Goal: Transaction & Acquisition: Obtain resource

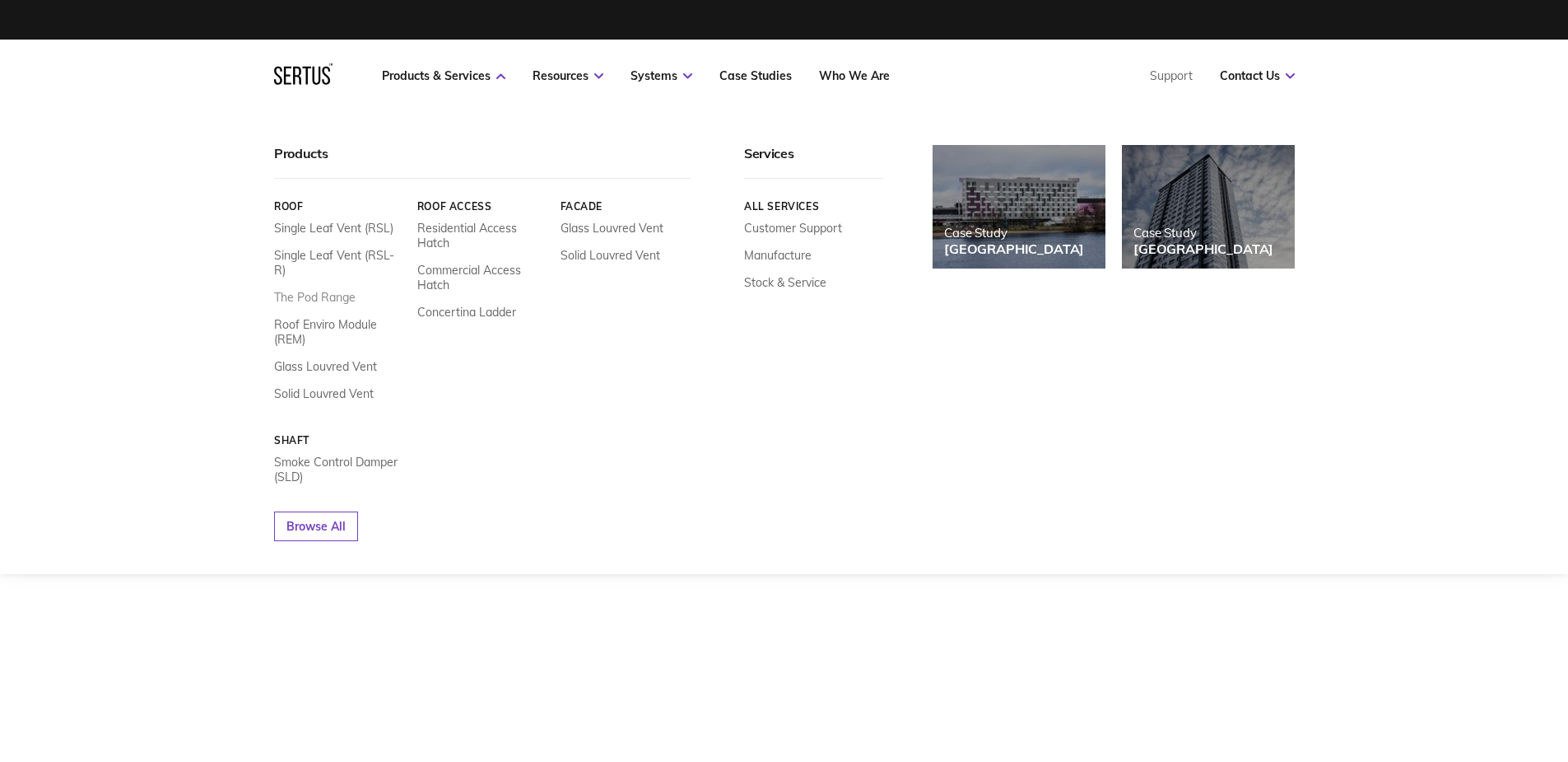
click at [317, 290] on link "The Pod Range" at bounding box center [315, 297] width 81 height 15
click at [320, 290] on link "The Pod Range" at bounding box center [315, 297] width 81 height 15
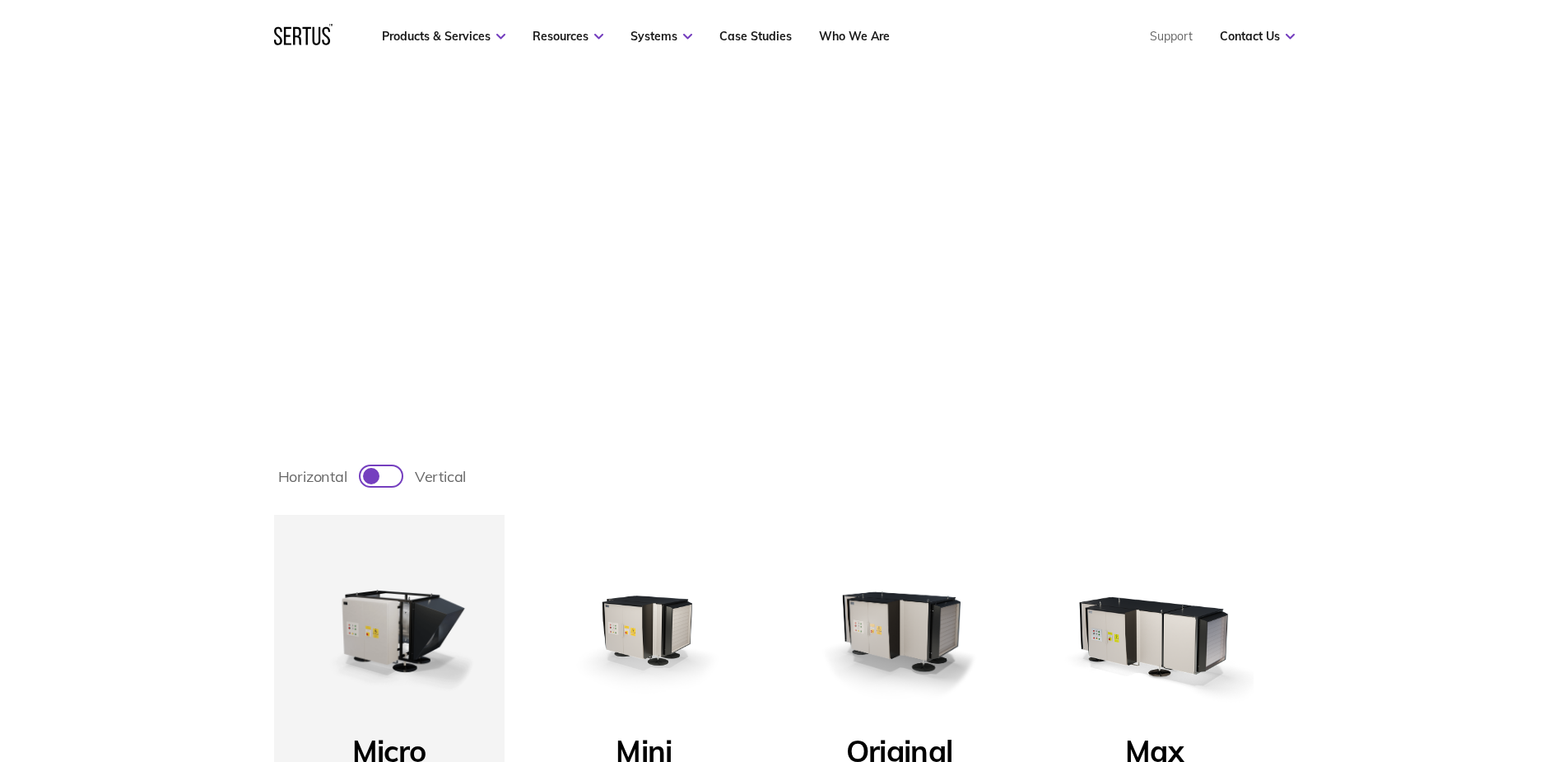
scroll to position [330, 0]
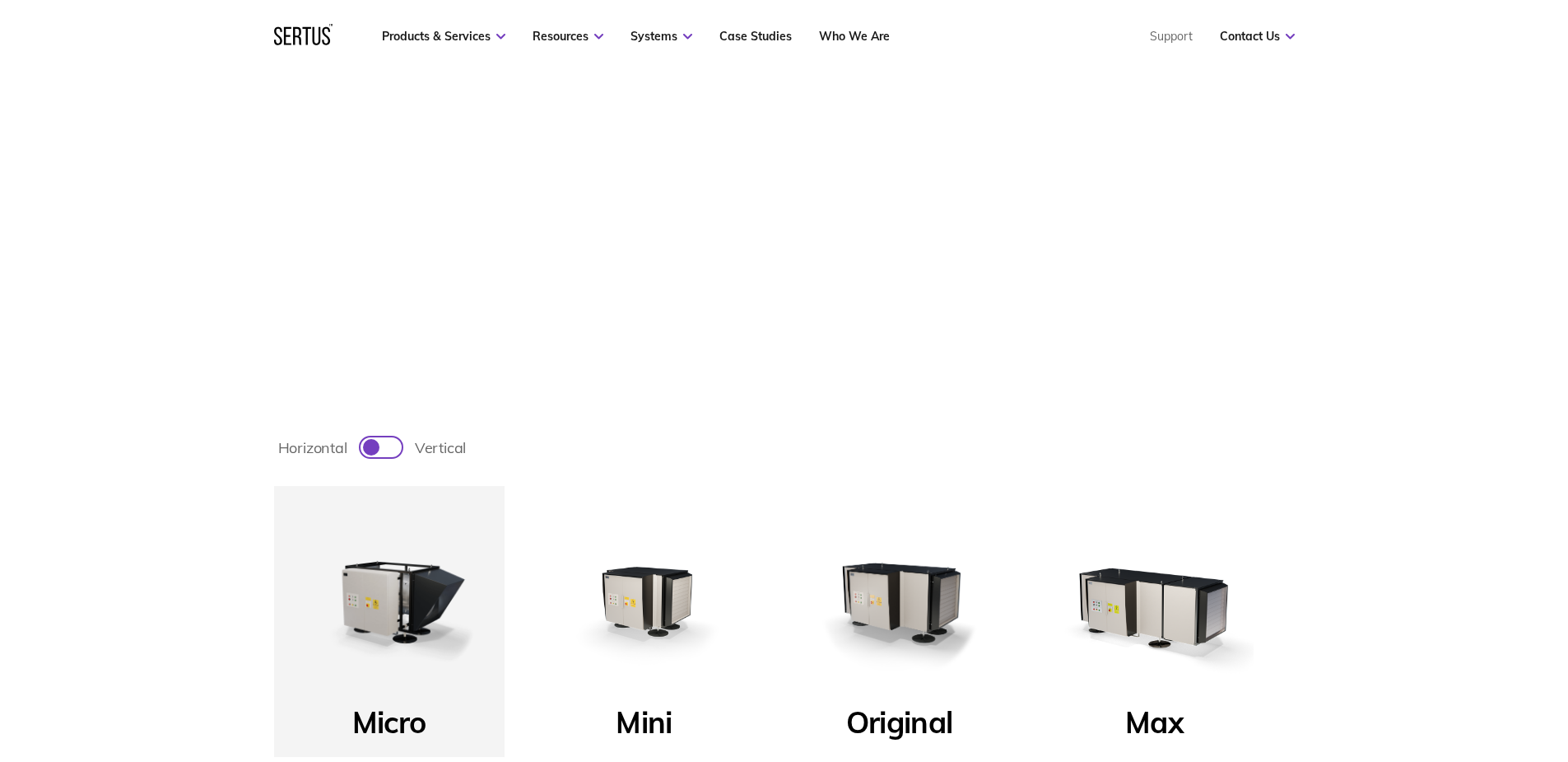
click at [937, 596] on img at bounding box center [900, 601] width 198 height 198
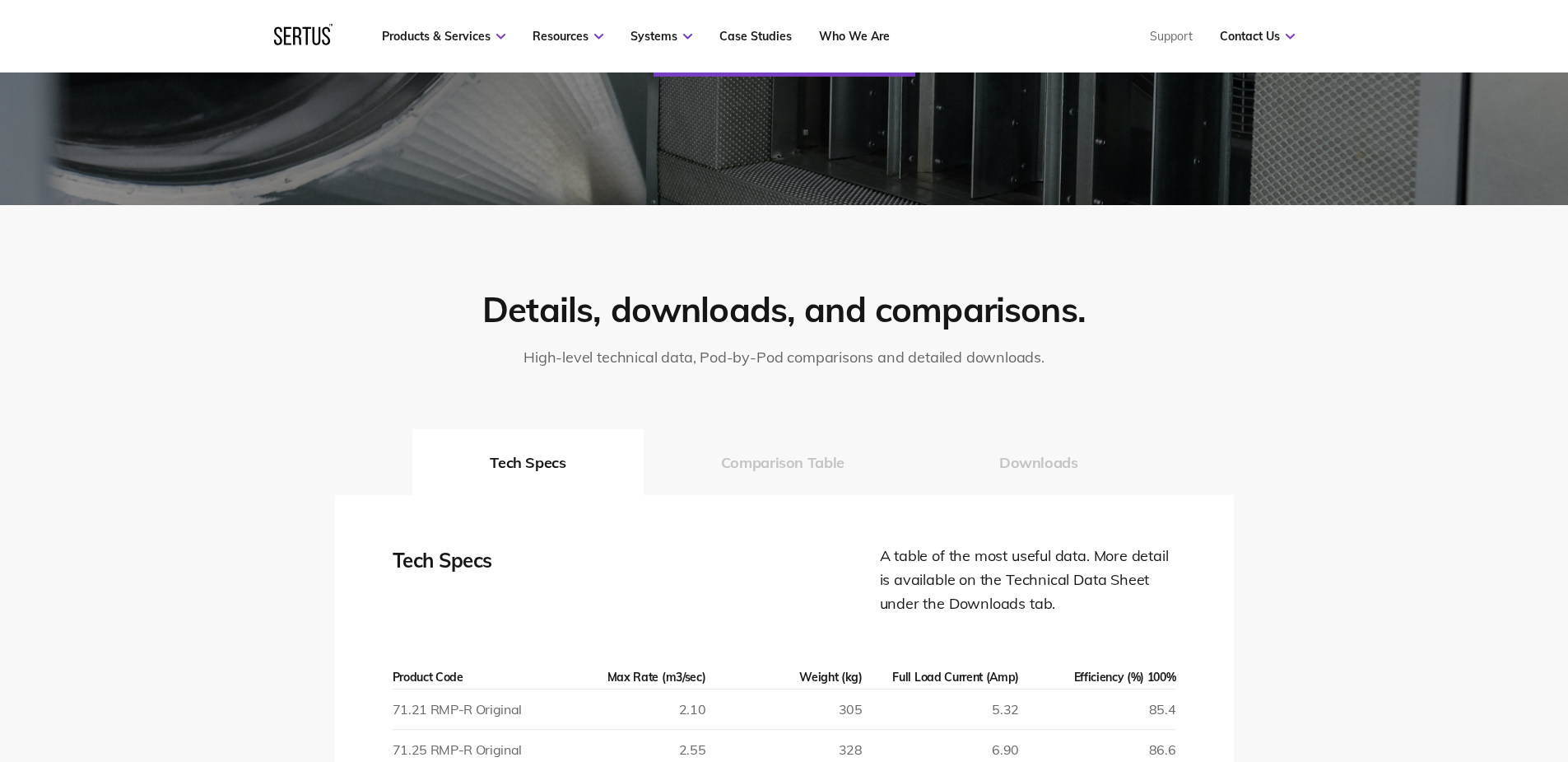
scroll to position [2718, 0]
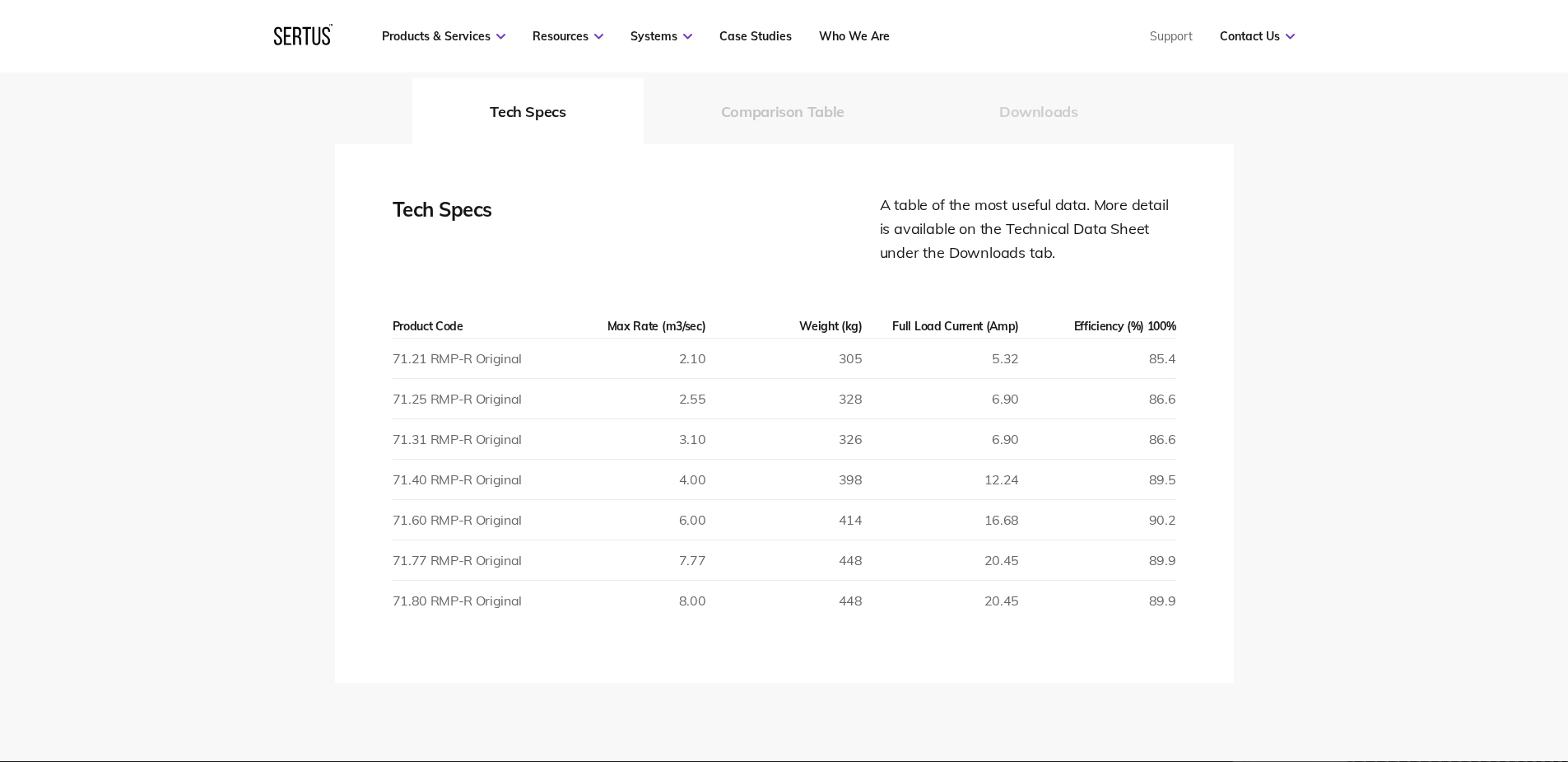
click at [1033, 128] on button "Downloads" at bounding box center [1038, 111] width 233 height 66
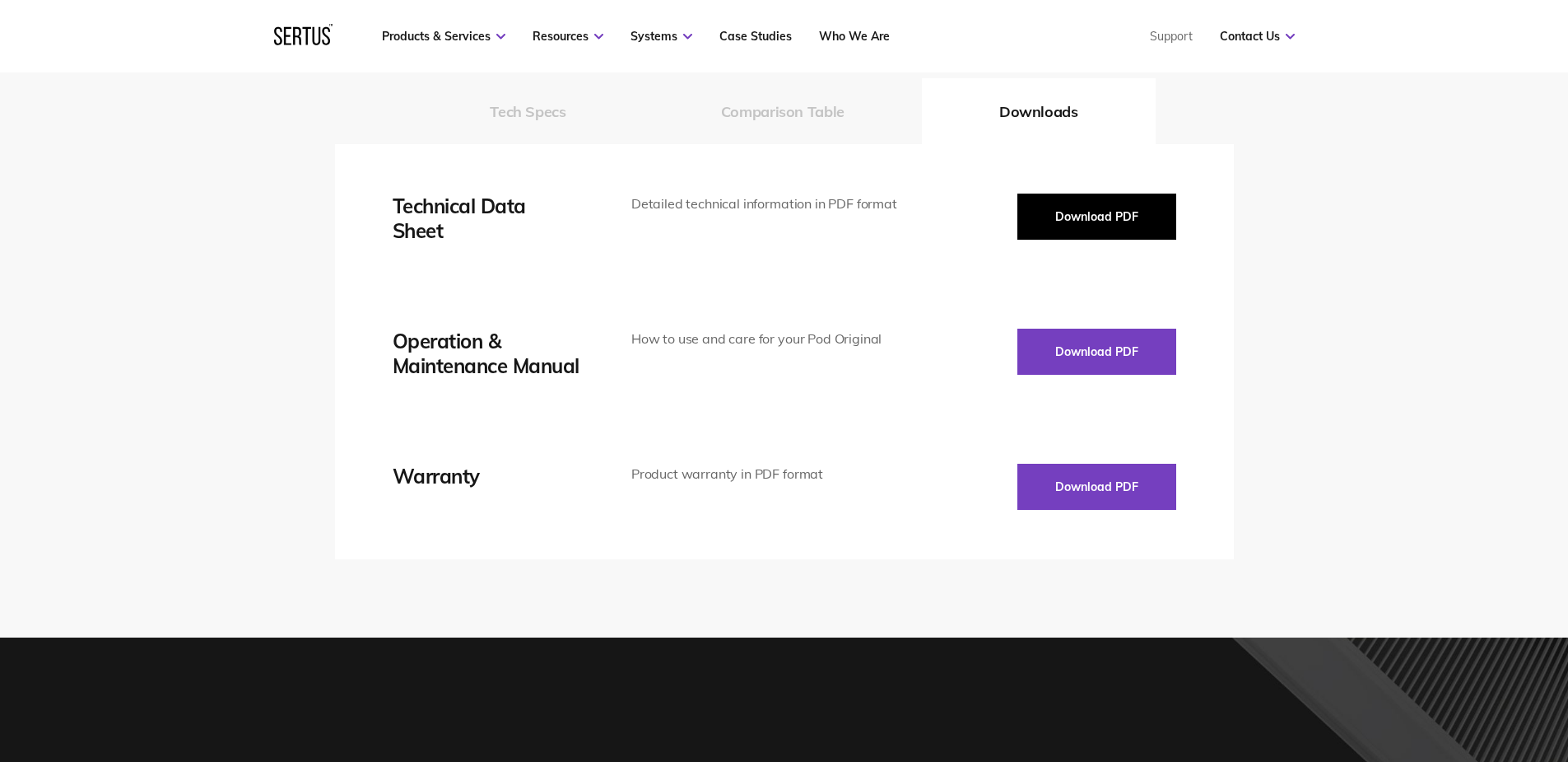
click at [1094, 219] on button "Download PDF" at bounding box center [1097, 217] width 159 height 46
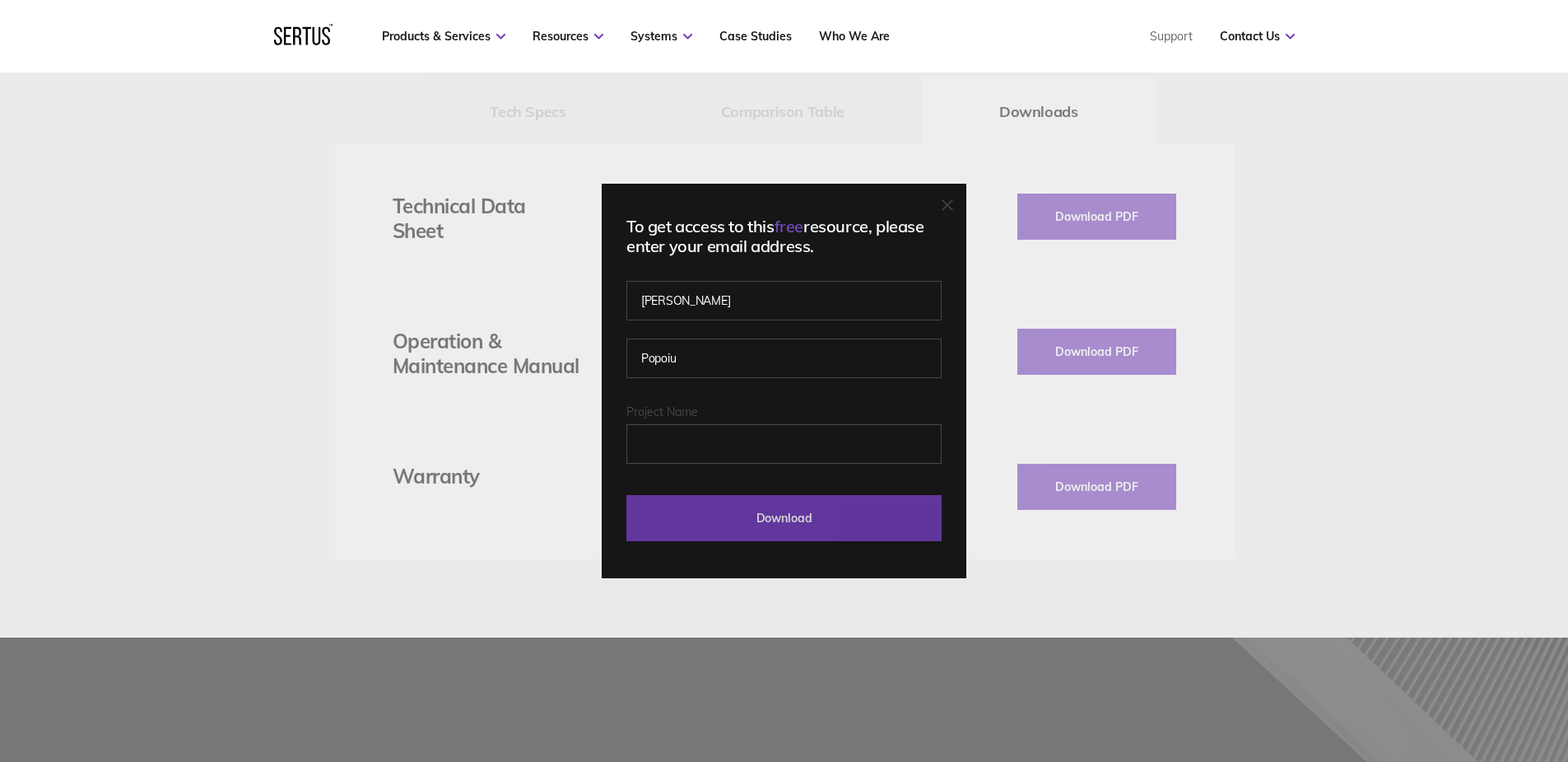
click at [820, 518] on input "Download" at bounding box center [784, 518] width 315 height 46
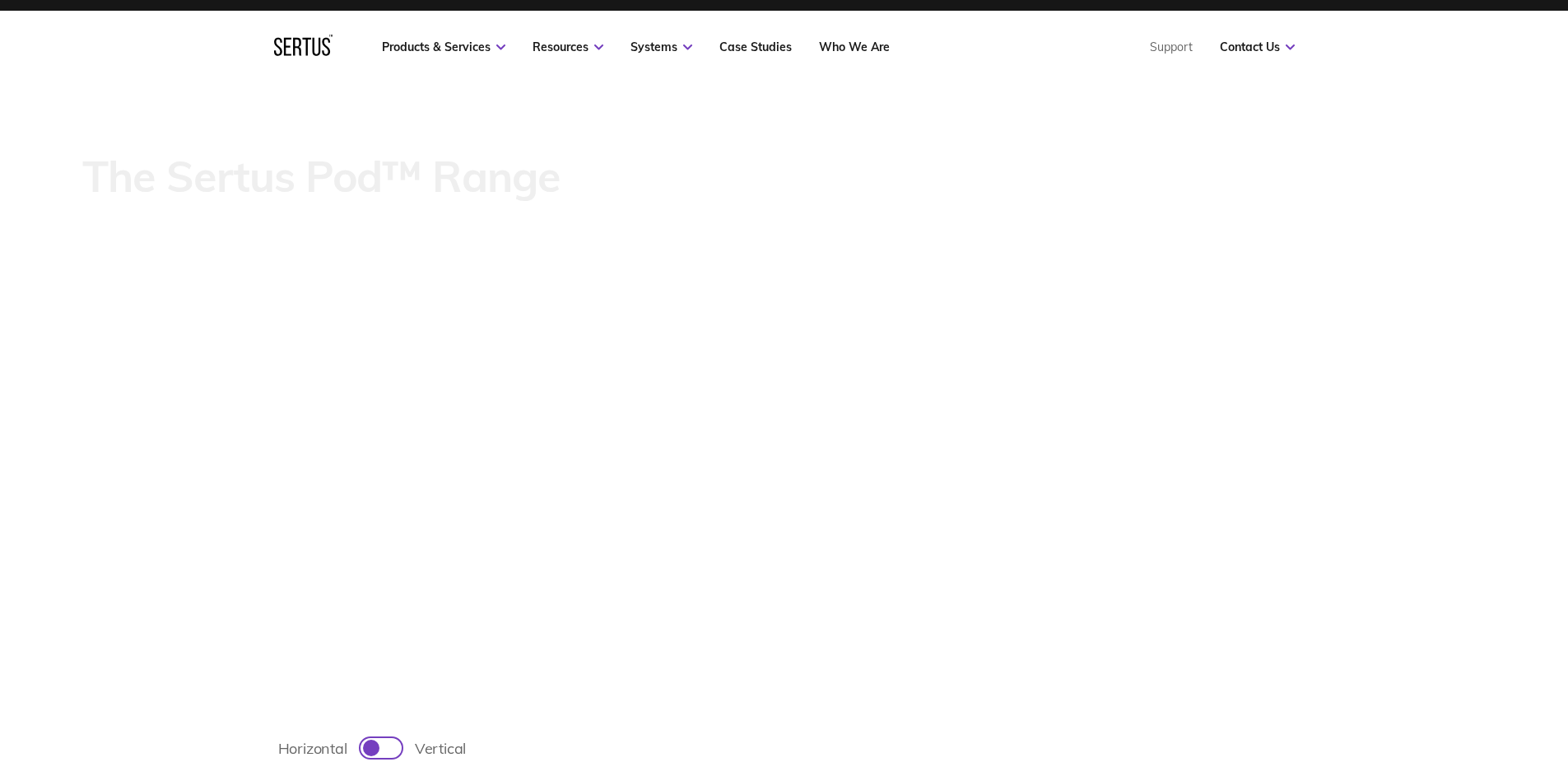
scroll to position [0, 0]
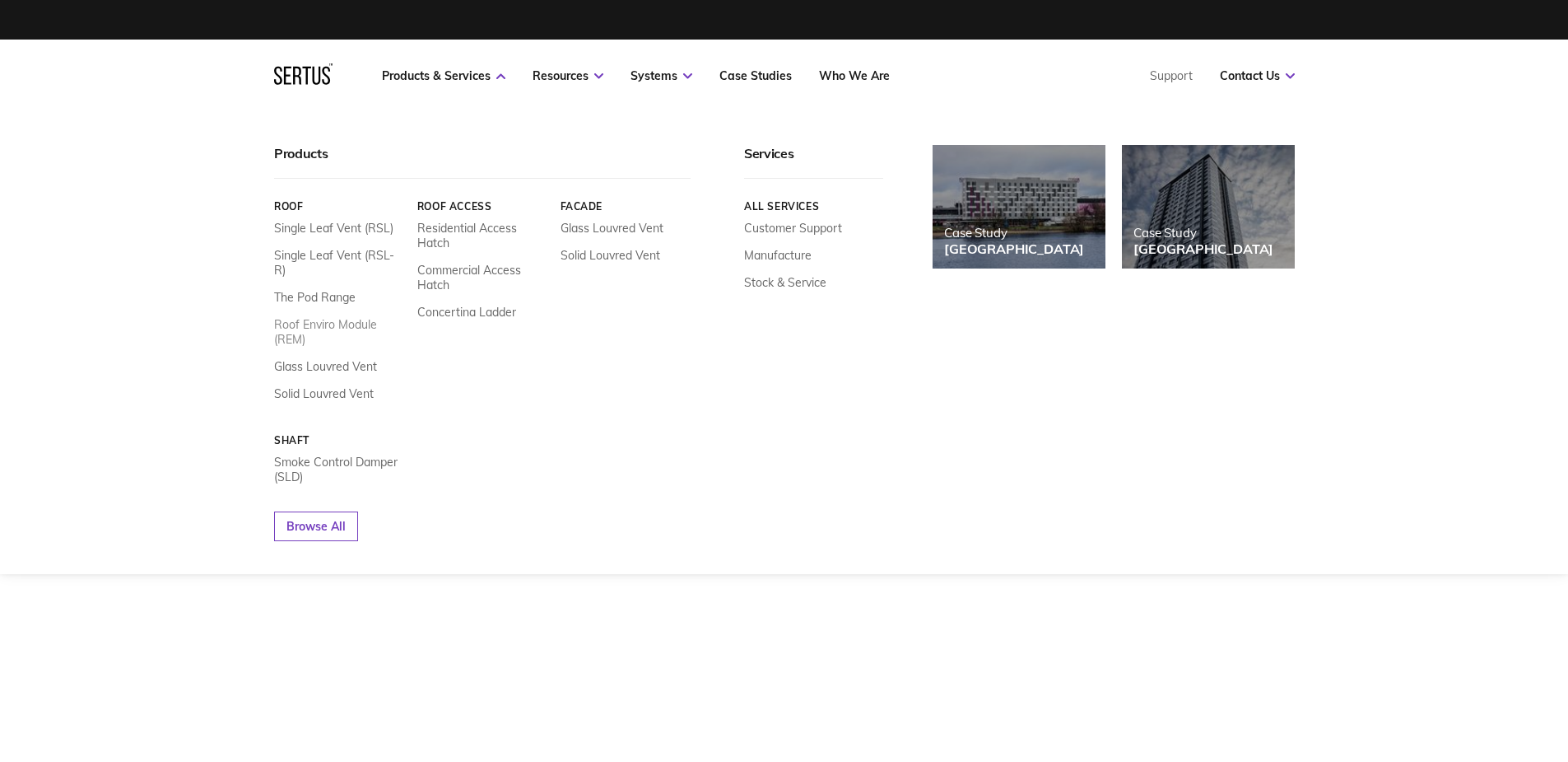
click at [329, 317] on link "Roof Enviro Module (REM)" at bounding box center [340, 332] width 131 height 30
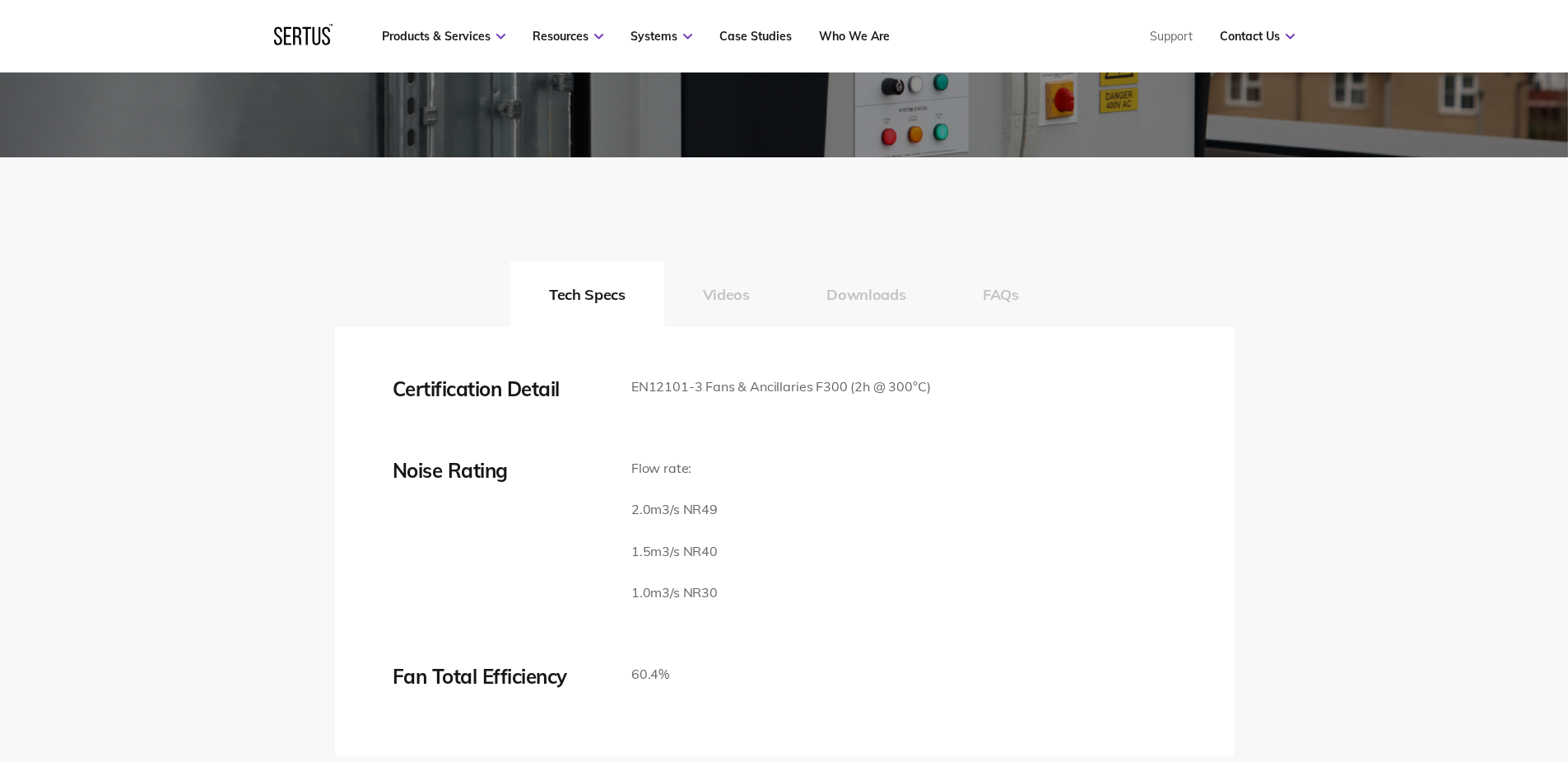
scroll to position [2965, 0]
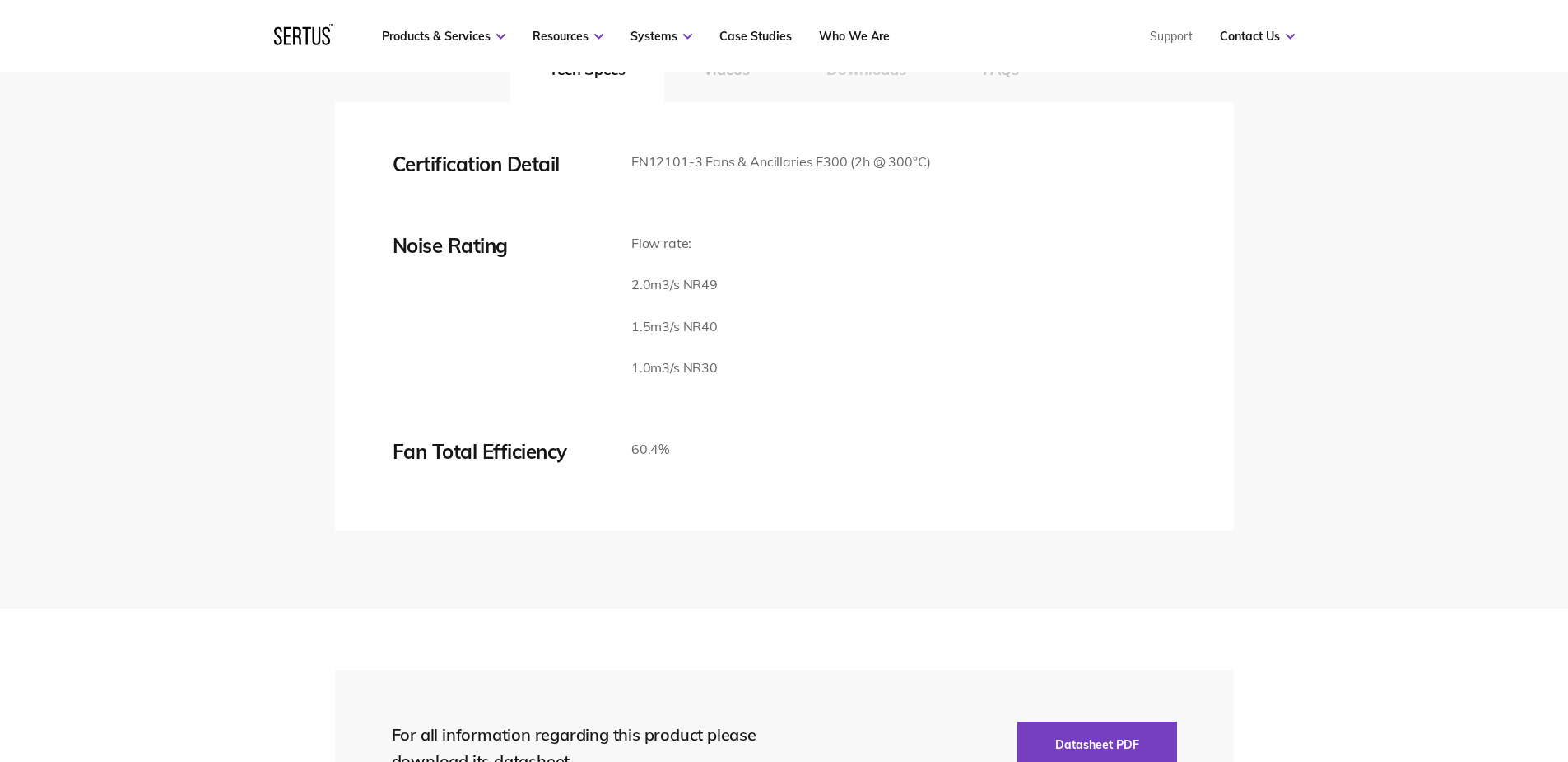
click at [899, 102] on button "Downloads" at bounding box center [866, 69] width 157 height 66
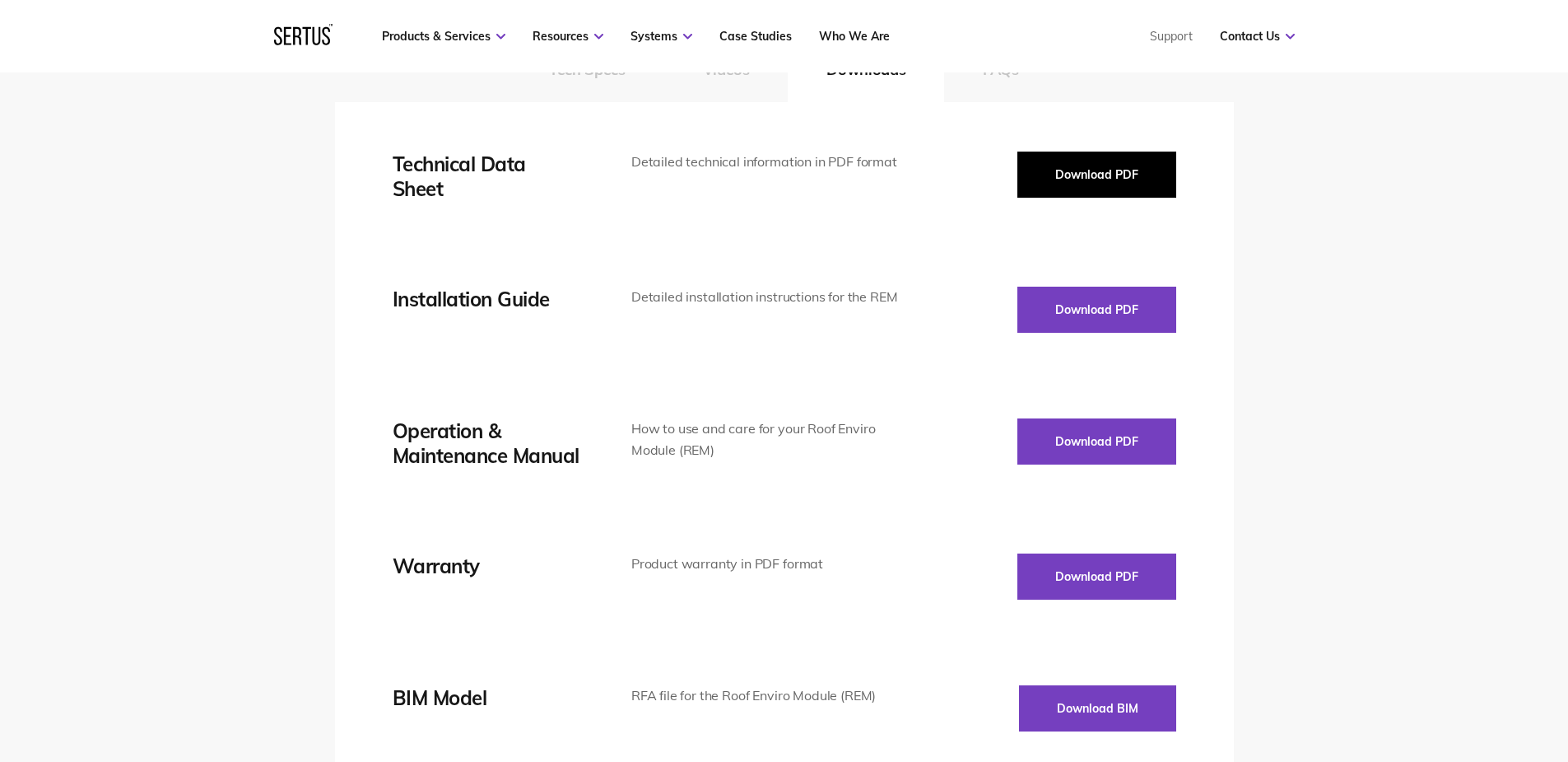
click at [1119, 198] on button "Download PDF" at bounding box center [1097, 175] width 159 height 46
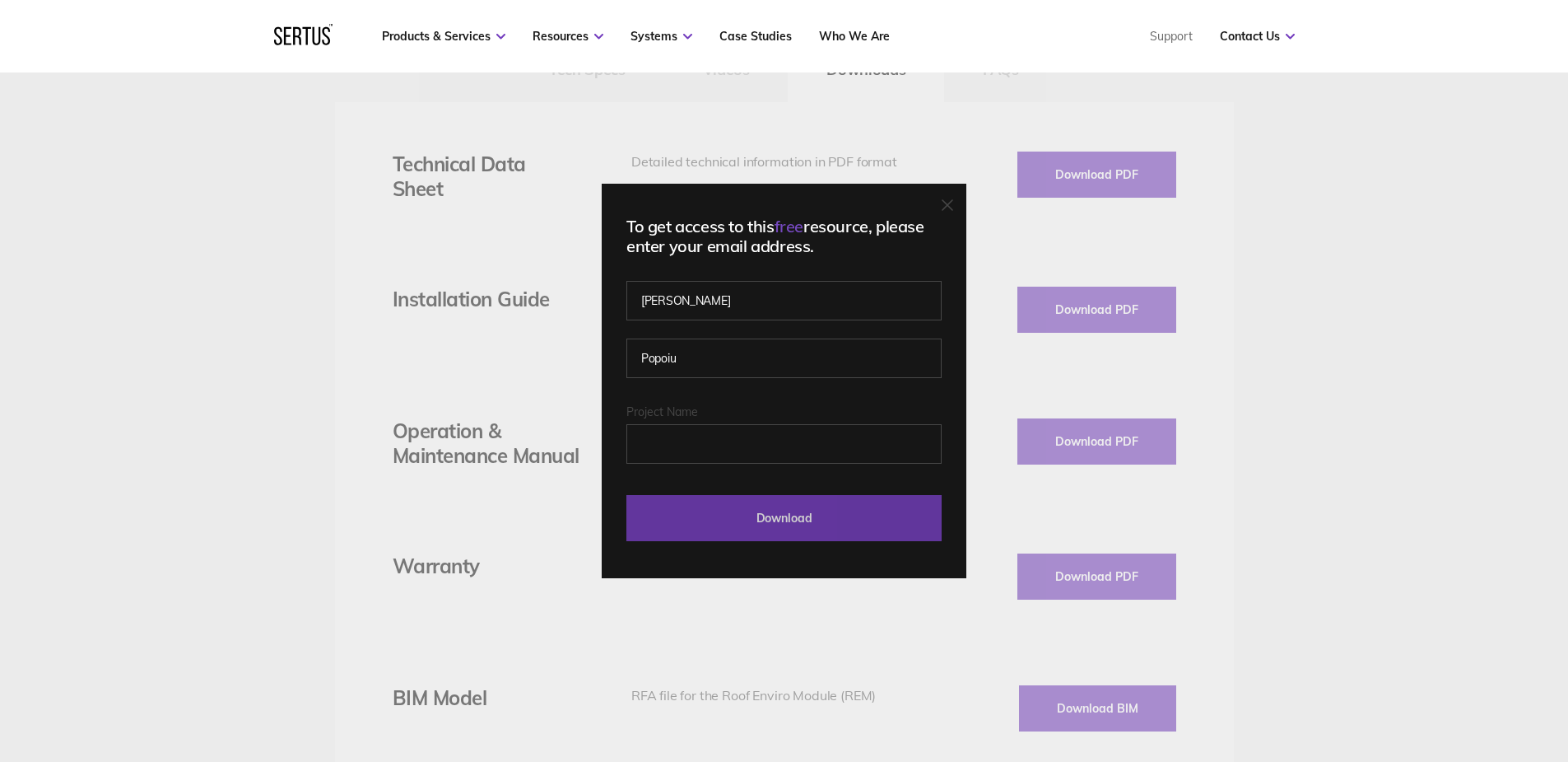
click at [845, 533] on input "Download" at bounding box center [784, 518] width 315 height 46
